Goal: Information Seeking & Learning: Find specific fact

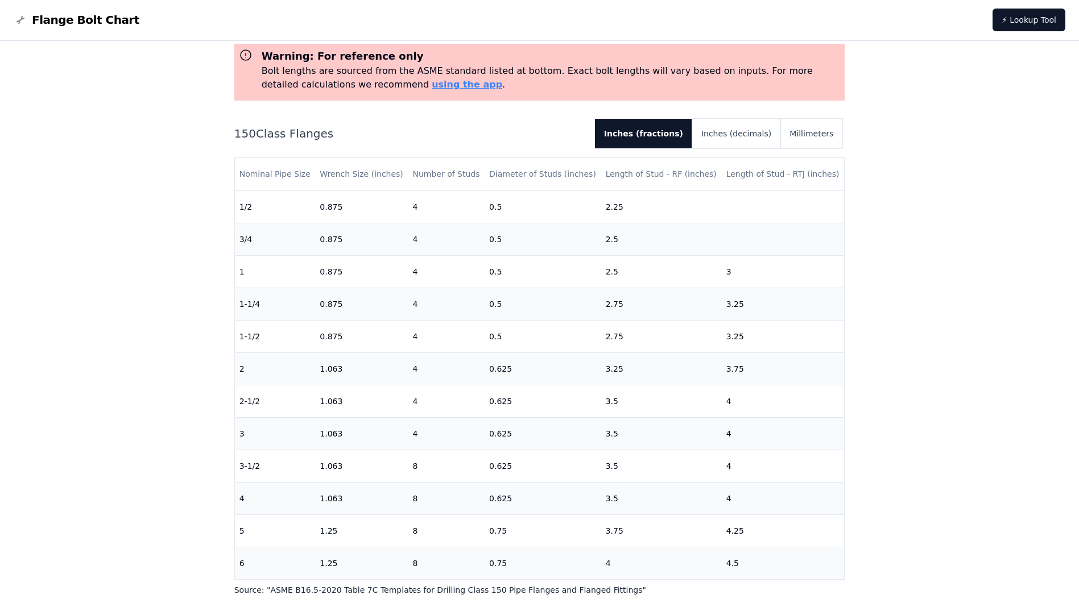
scroll to position [57, 0]
click at [642, 135] on button "Inches (fractions)" at bounding box center [643, 133] width 97 height 30
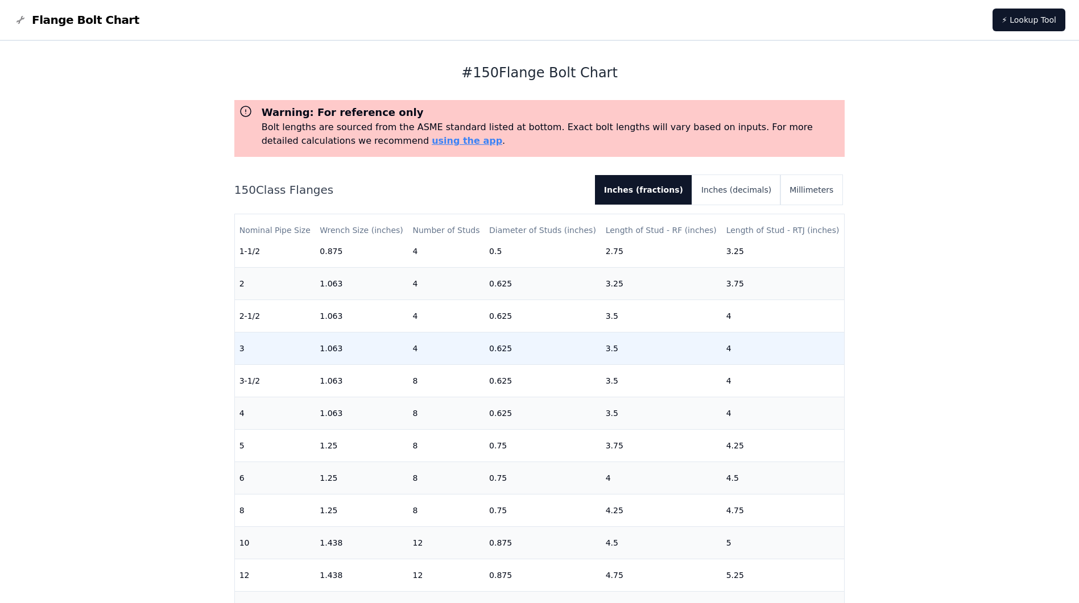
scroll to position [171, 0]
